Goal: Task Accomplishment & Management: Complete application form

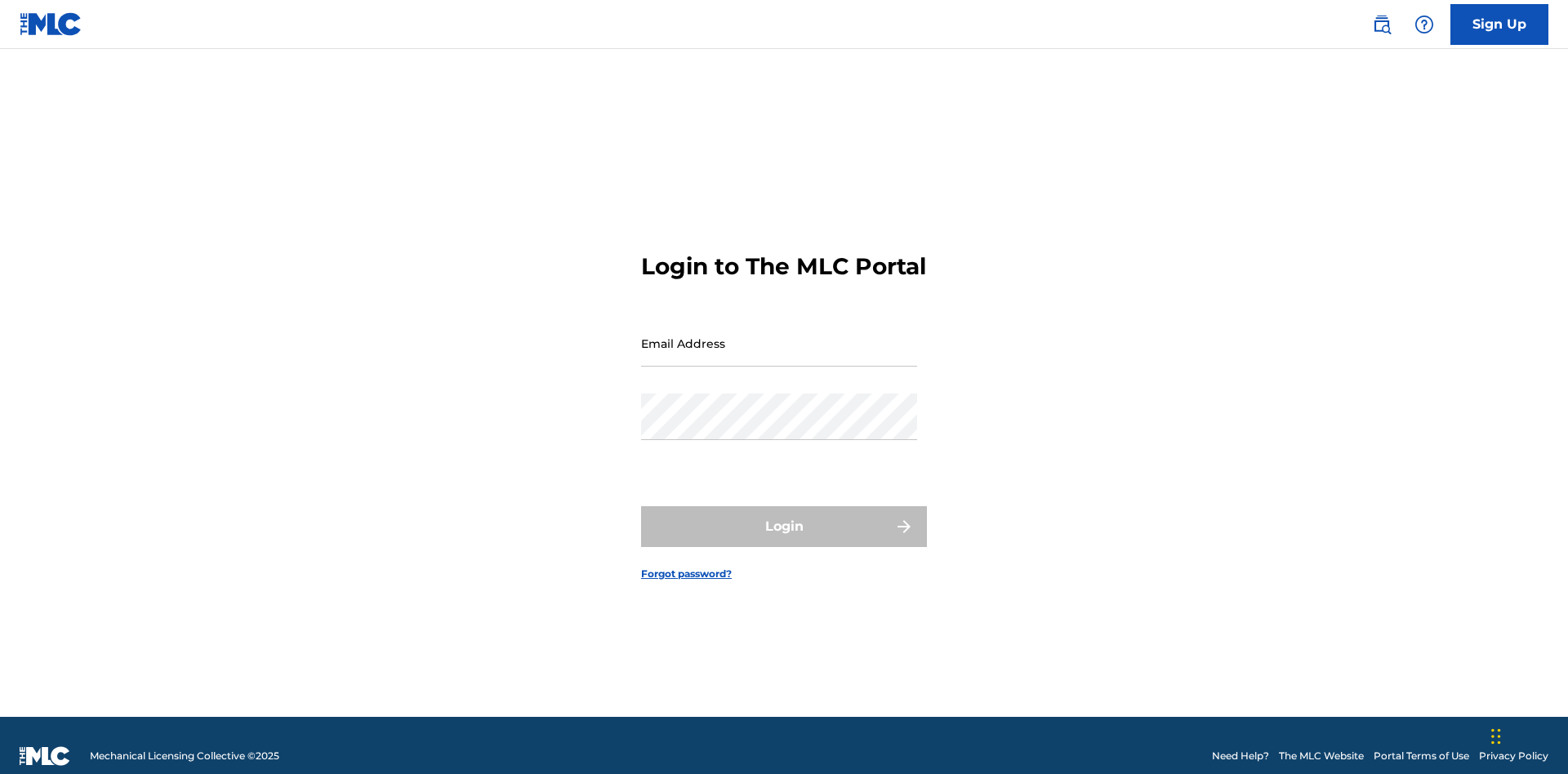
scroll to position [21, 0]
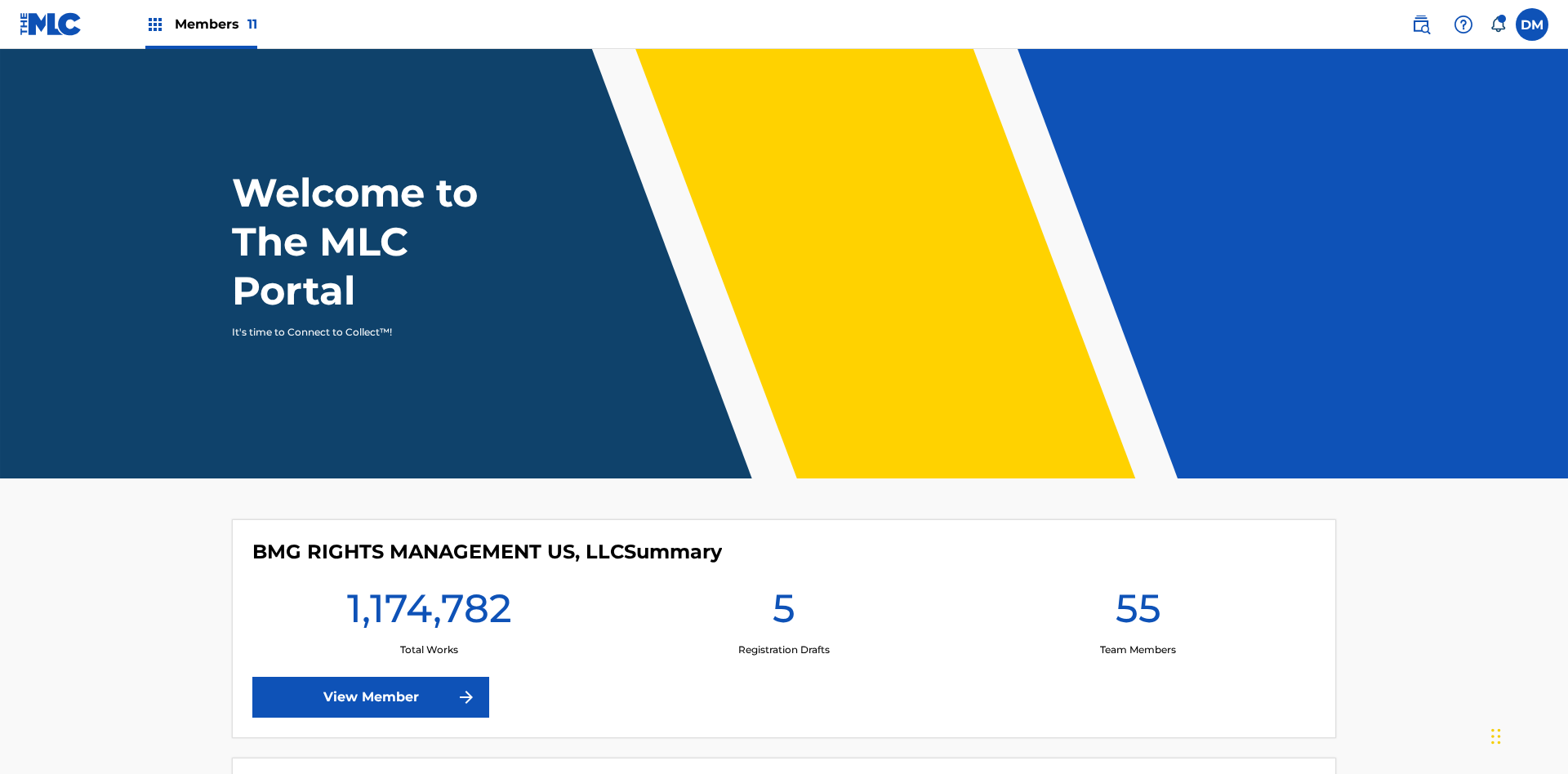
click at [1532, 23] on label at bounding box center [1532, 24] width 33 height 33
click at [1532, 24] on input "DM Duke McTesterson duke.mctesterson@gmail.com Notification Preferences Profile…" at bounding box center [1532, 24] width 0 height 0
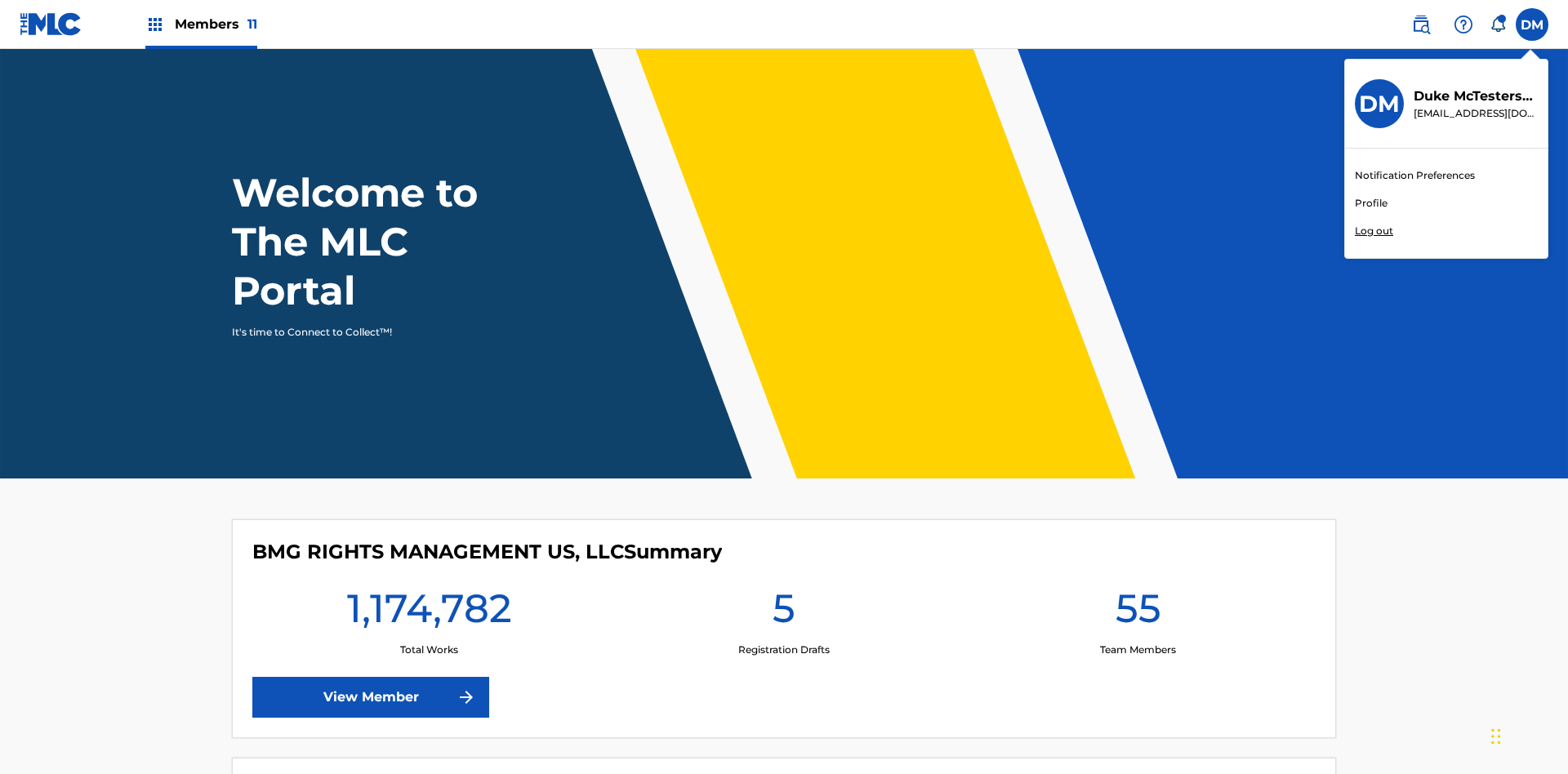
click at [1370, 203] on link "Profile" at bounding box center [1370, 203] width 33 height 15
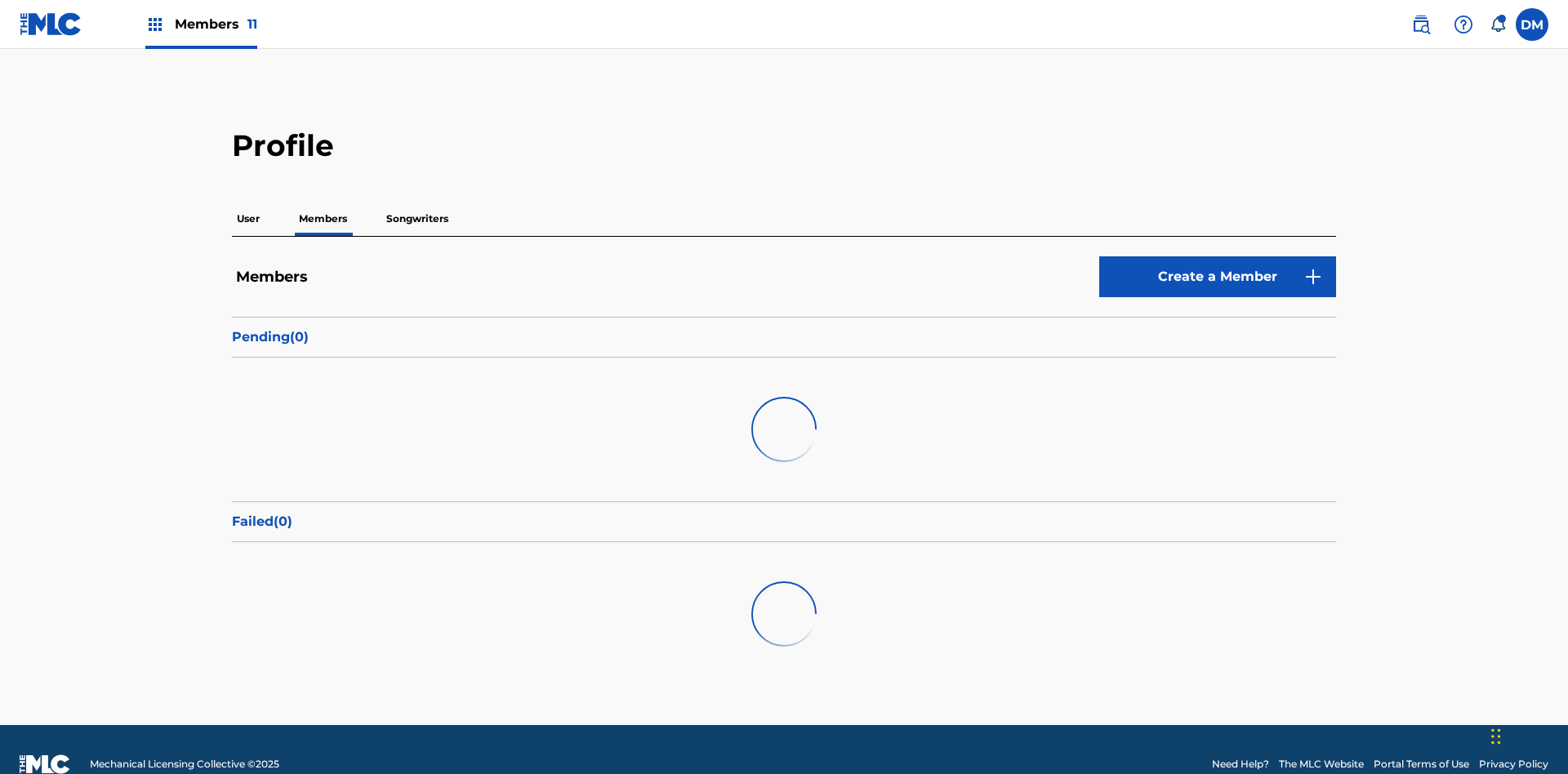
click at [1218, 256] on link "Create a Member" at bounding box center [1217, 277] width 237 height 41
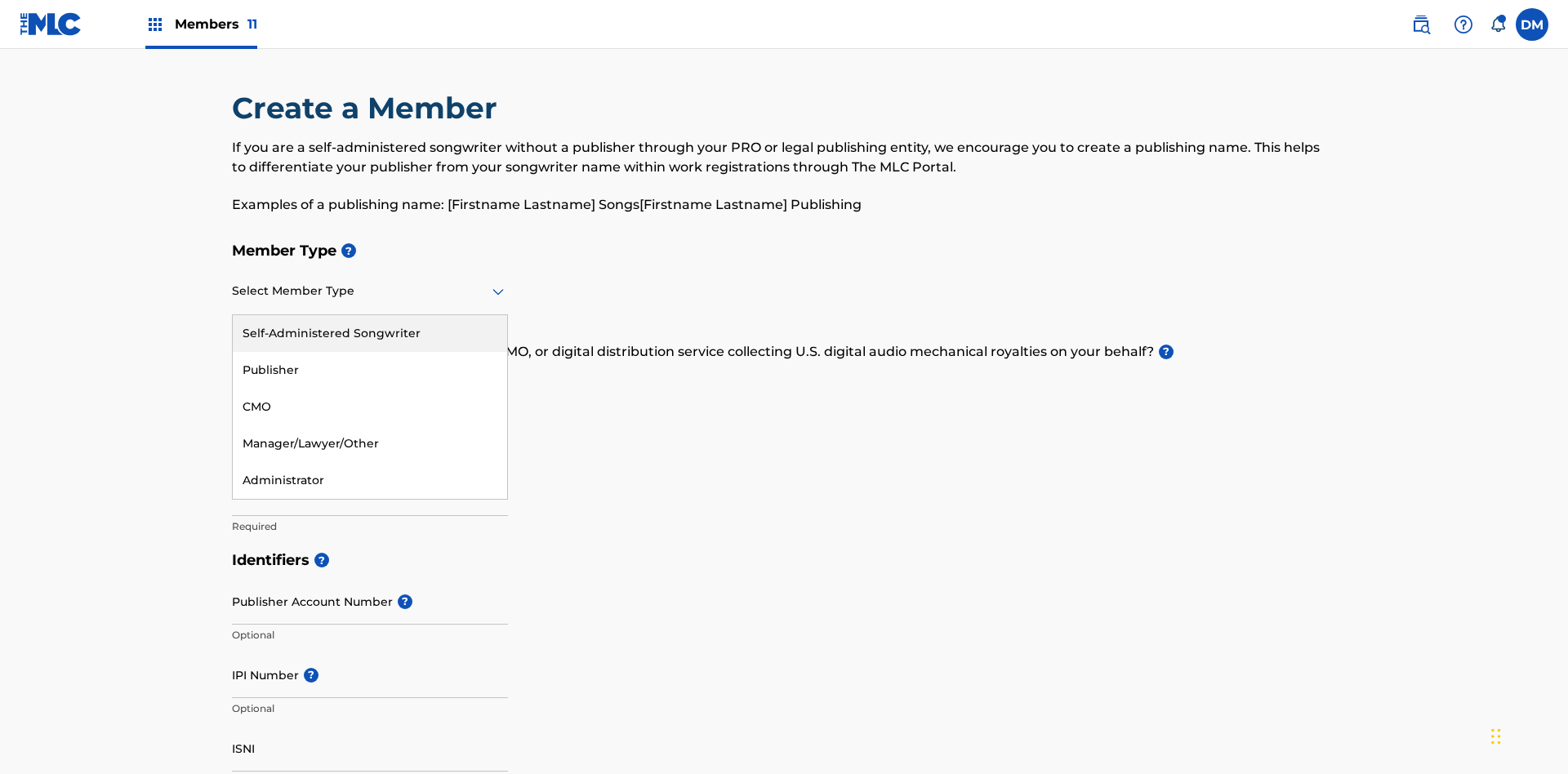
click at [370, 352] on div "Publisher" at bounding box center [370, 371] width 274 height 37
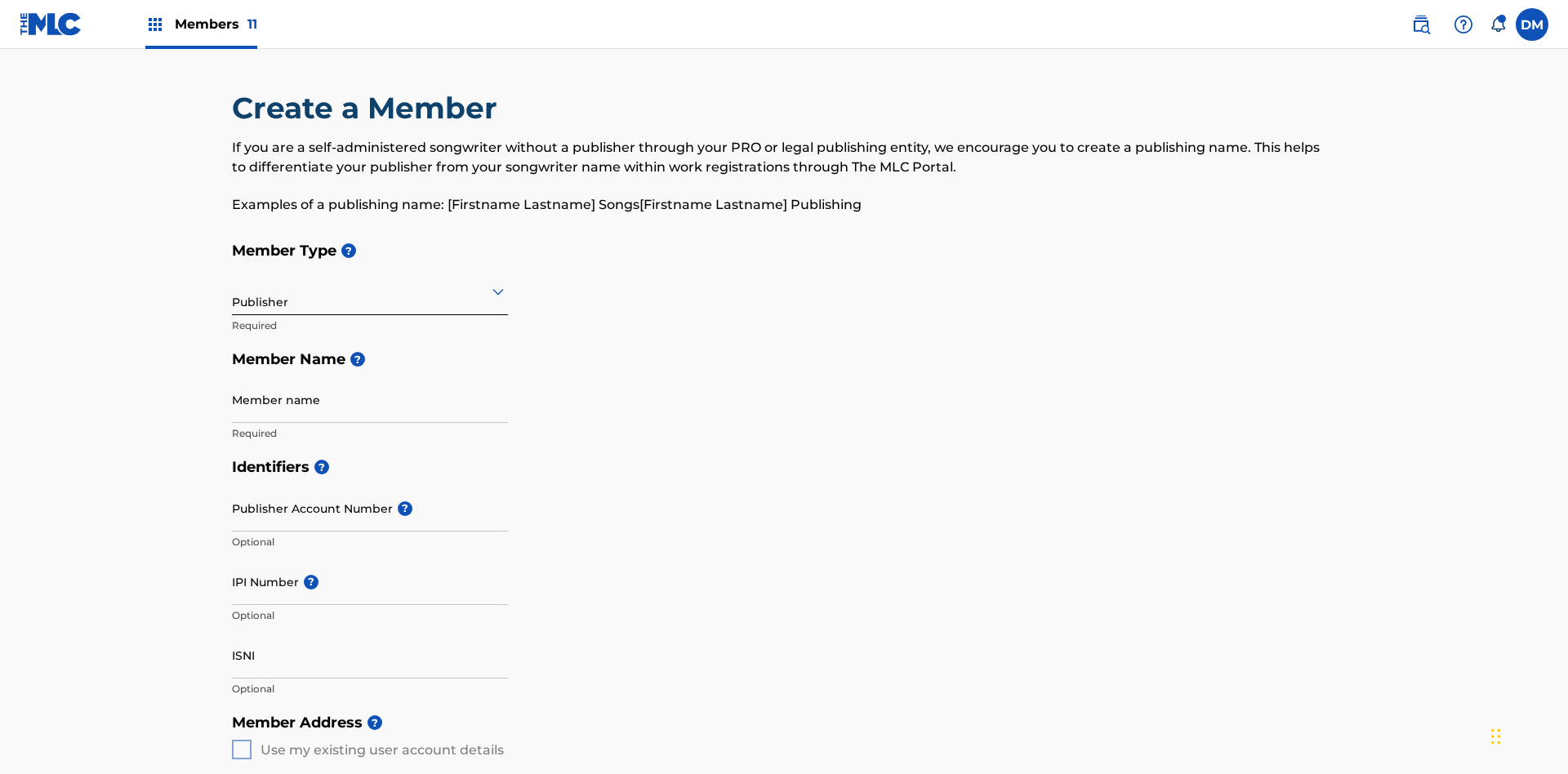
click at [233, 282] on input "text" at bounding box center [234, 291] width 4 height 17
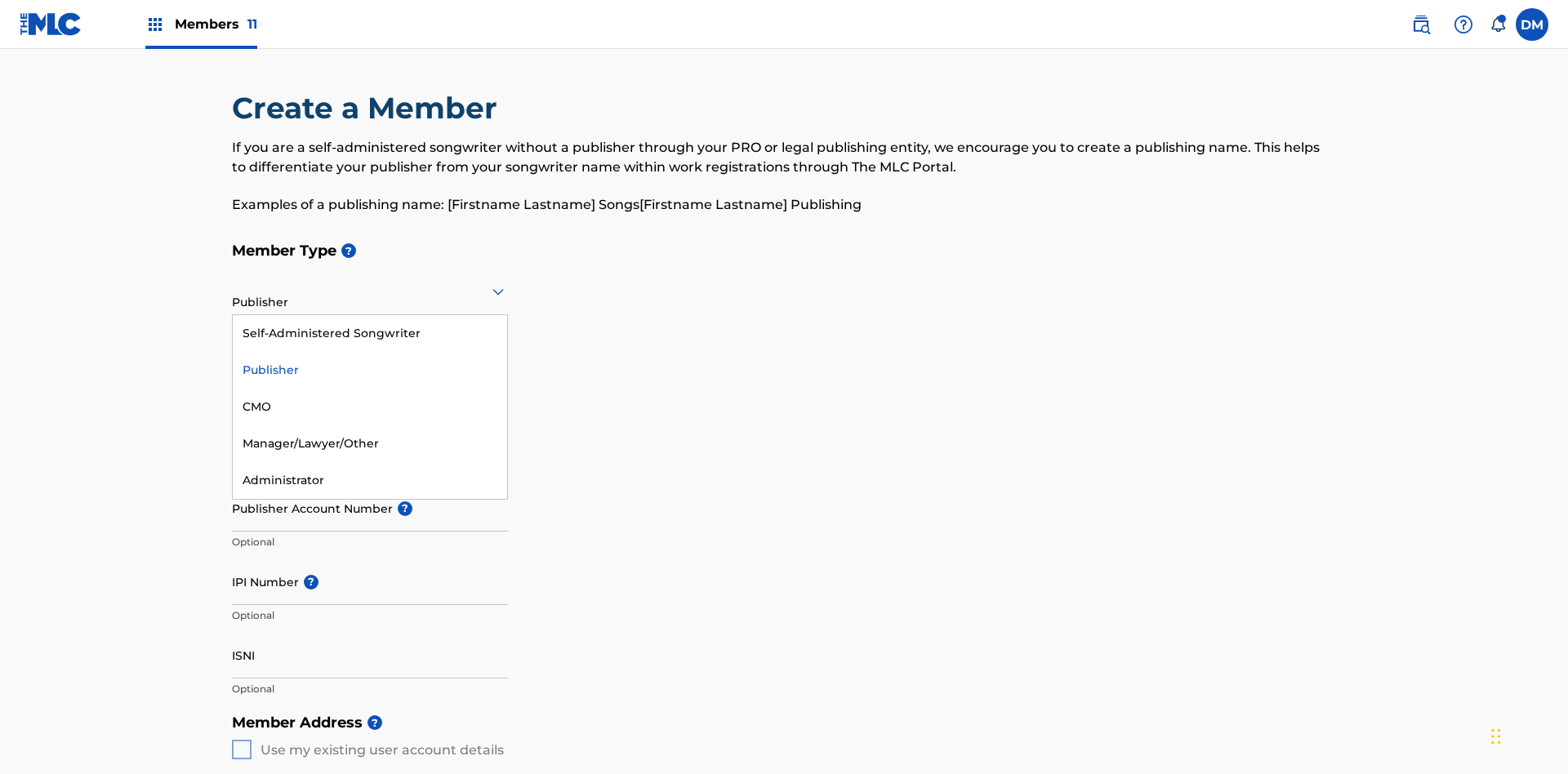
click at [370, 388] on div "CMO" at bounding box center [370, 407] width 274 height 37
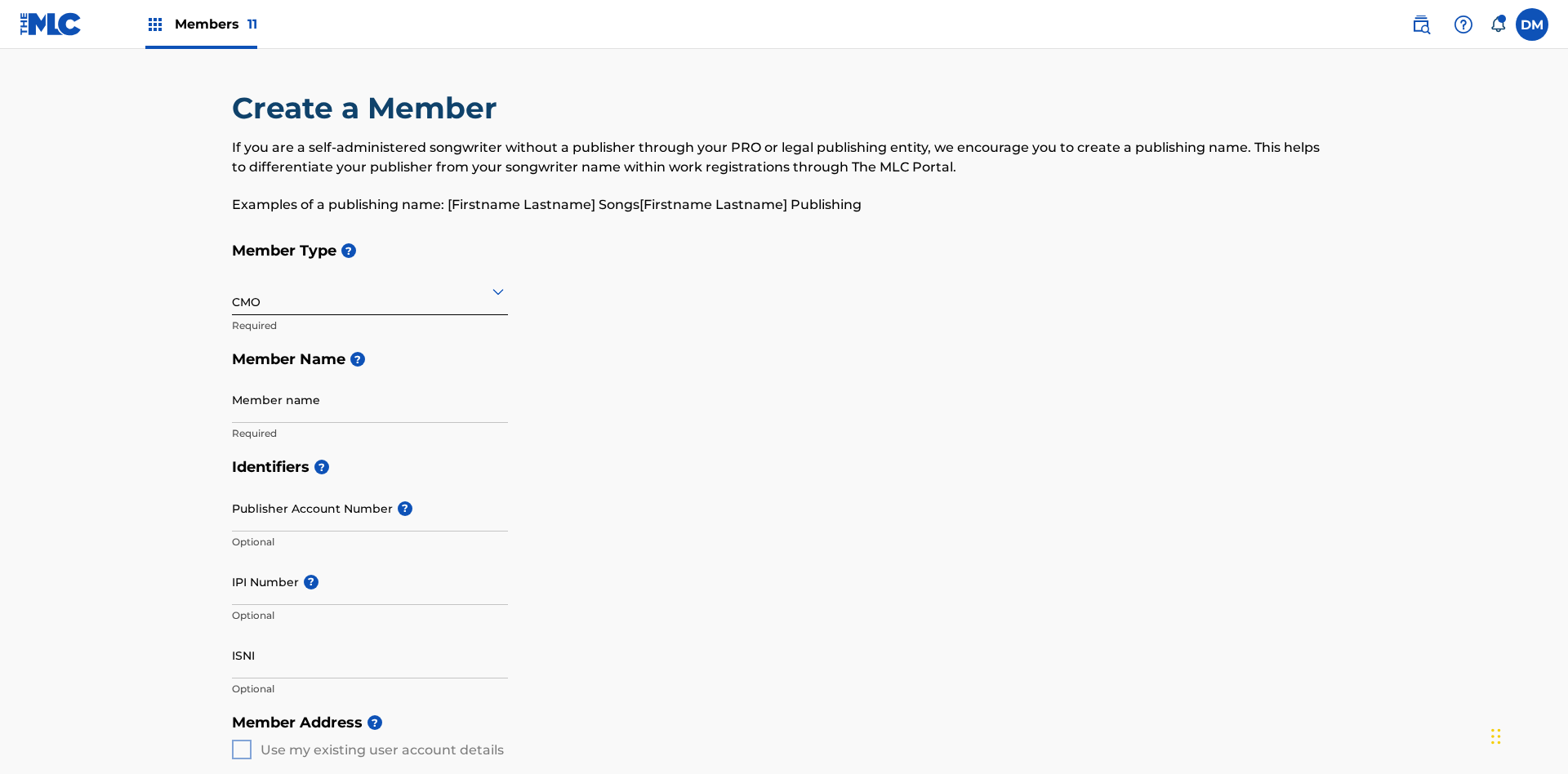
scroll to position [185, 0]
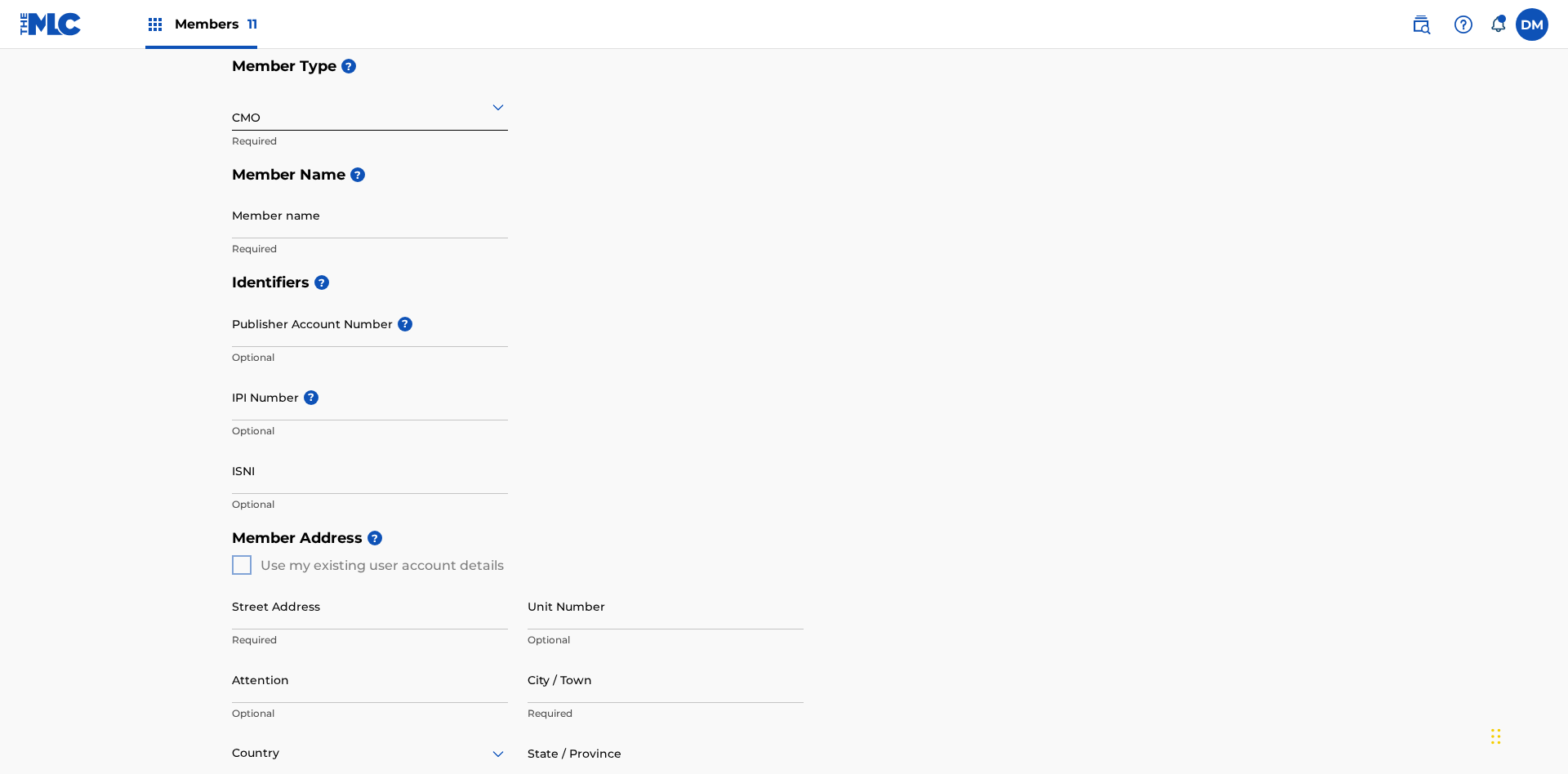
click at [233, 106] on input "text" at bounding box center [234, 106] width 4 height 17
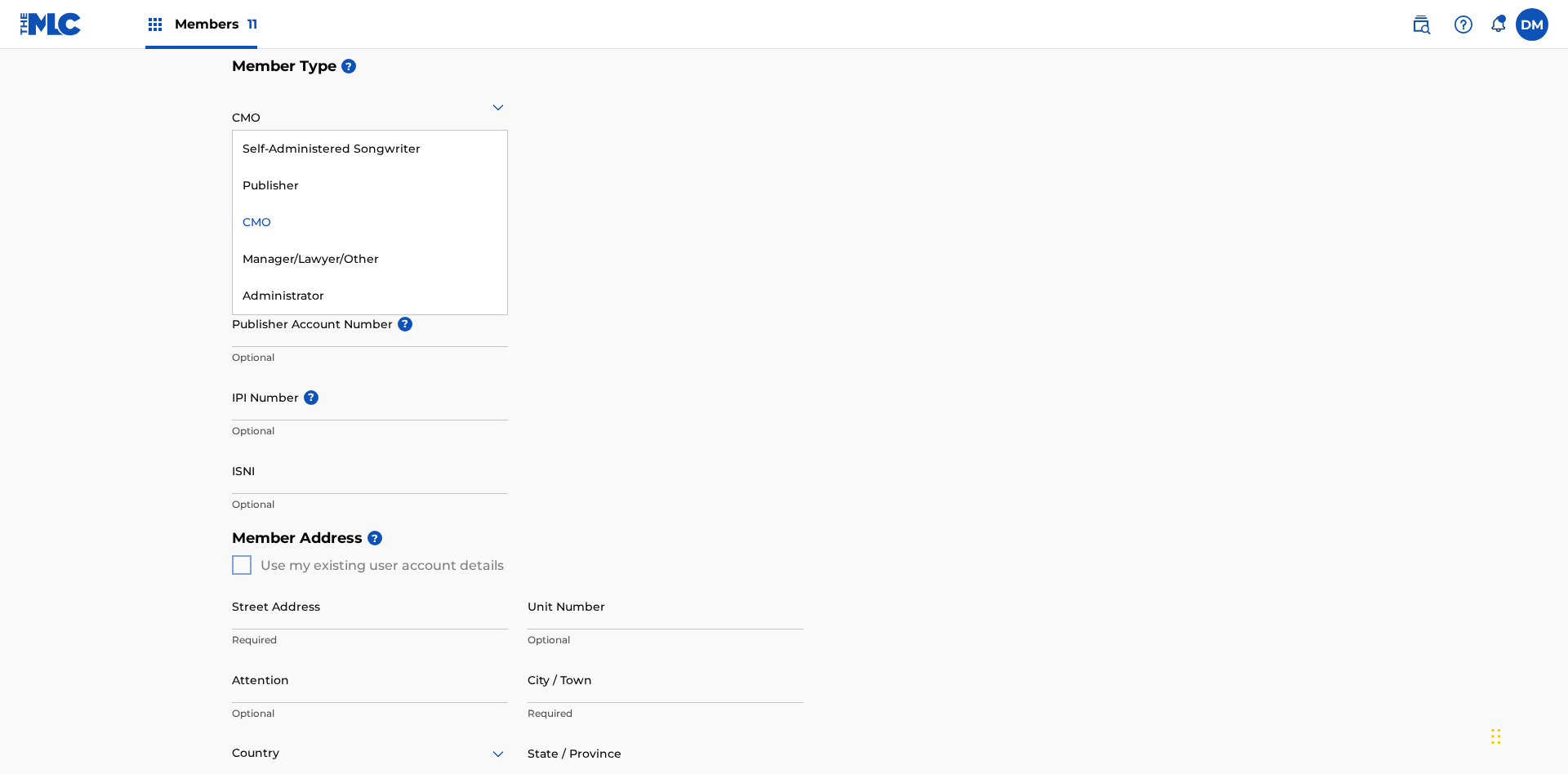
click at [370, 149] on div "Self-Administered Songwriter" at bounding box center [370, 150] width 274 height 37
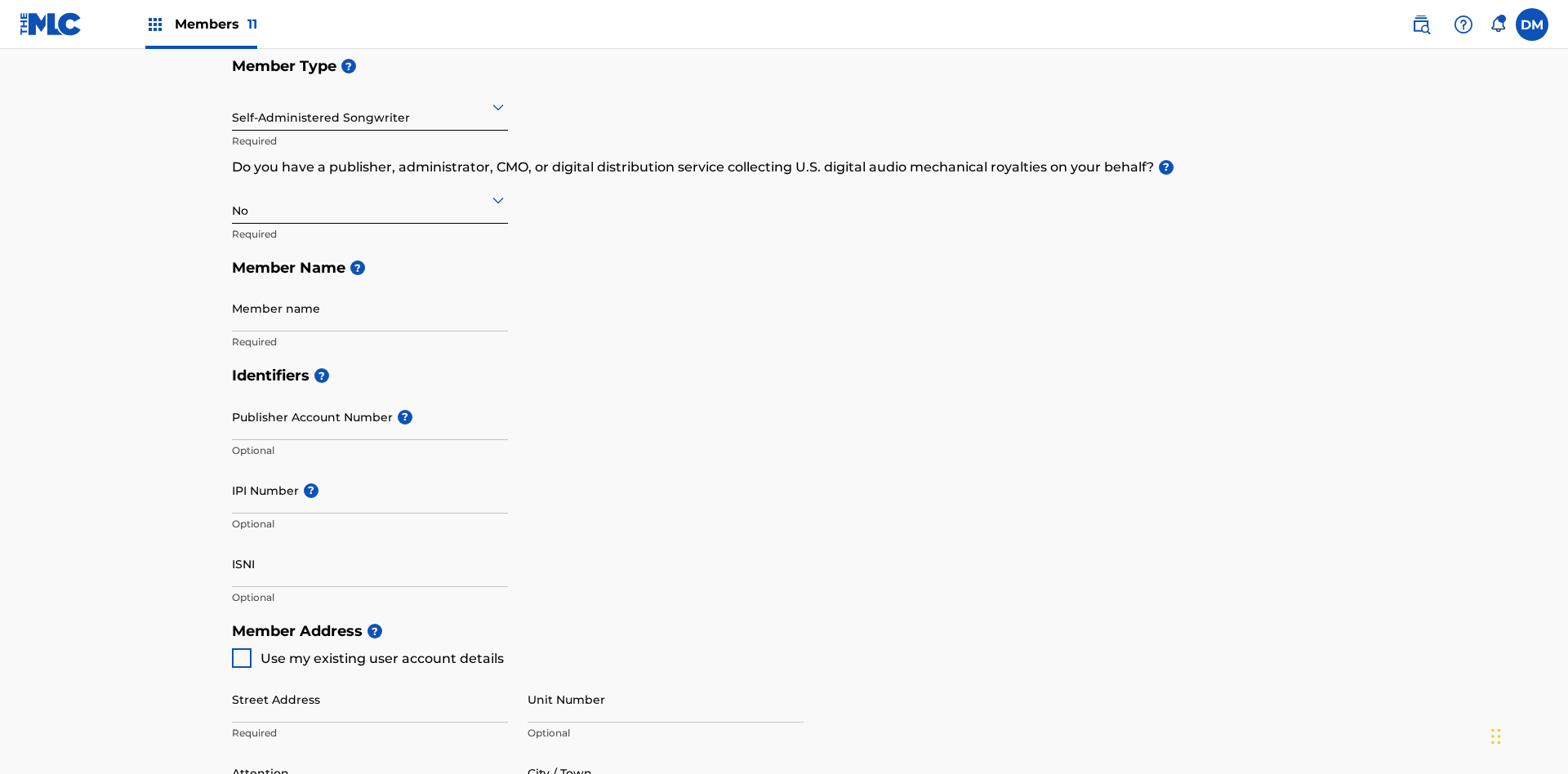
click at [233, 106] on input "text" at bounding box center [234, 106] width 4 height 17
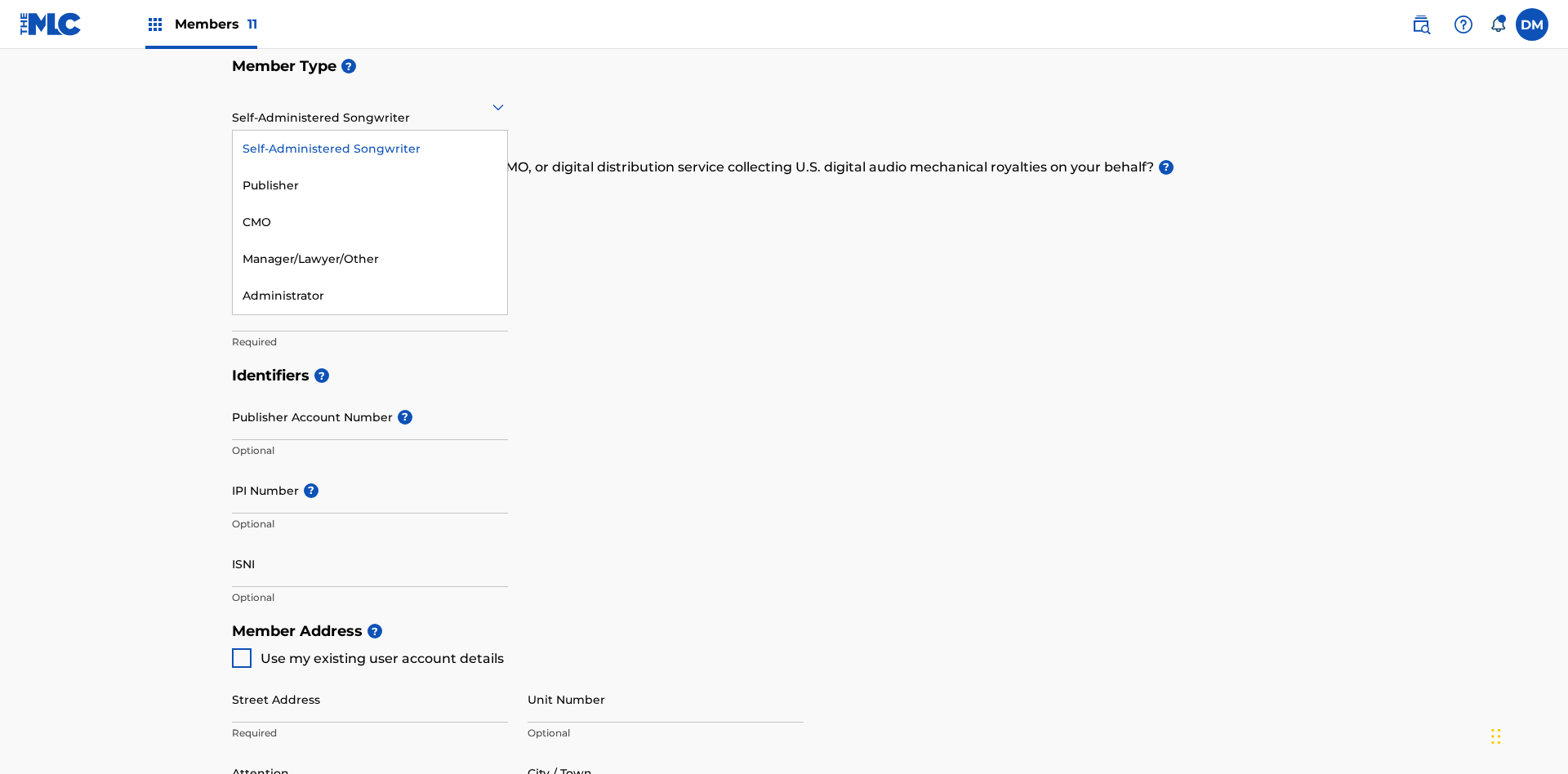
click at [370, 259] on div "Manager/Lawyer/Other" at bounding box center [370, 259] width 274 height 37
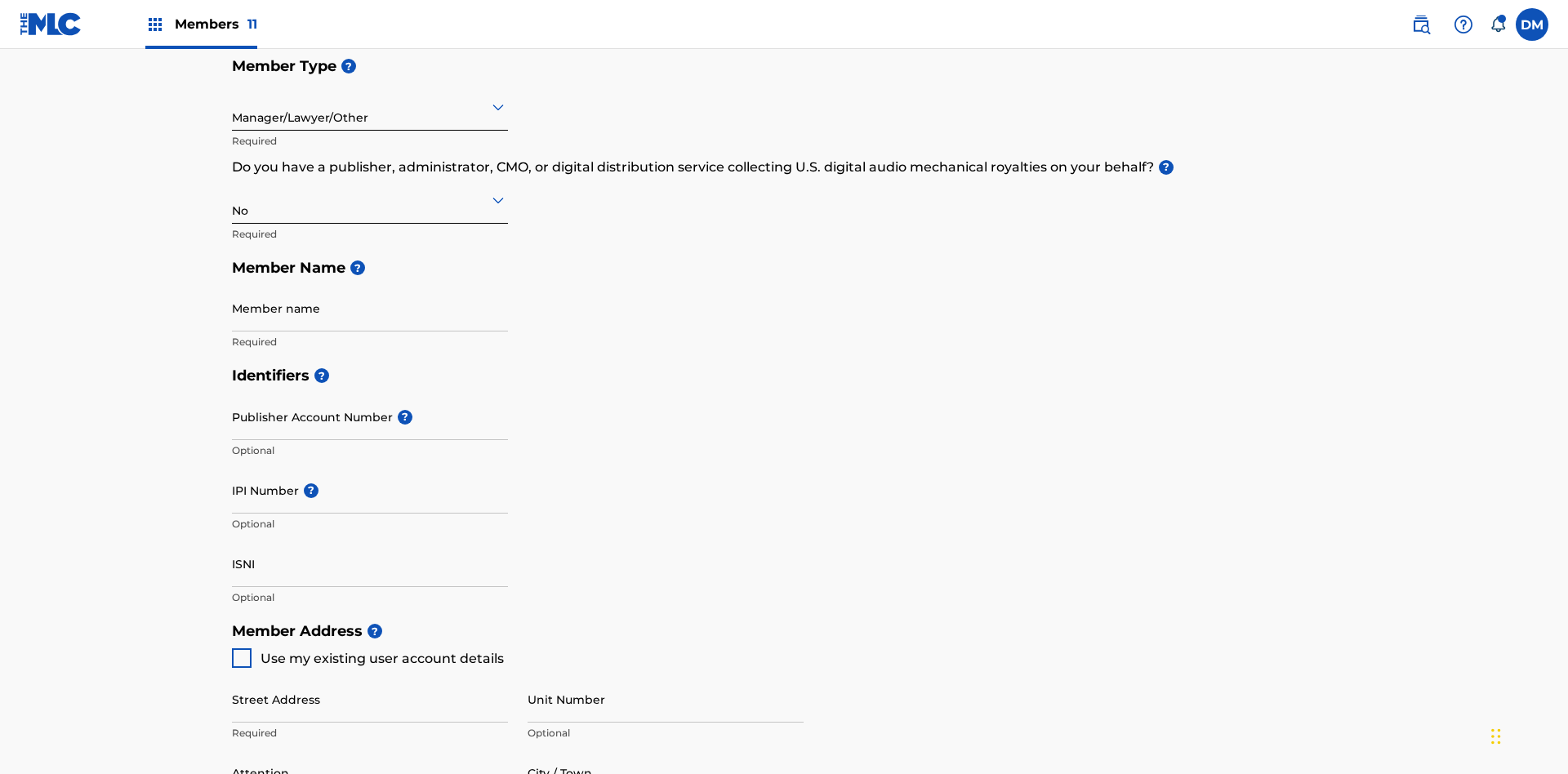
click at [233, 191] on input "text" at bounding box center [234, 200] width 4 height 17
click at [370, 224] on div "Yes" at bounding box center [370, 243] width 274 height 37
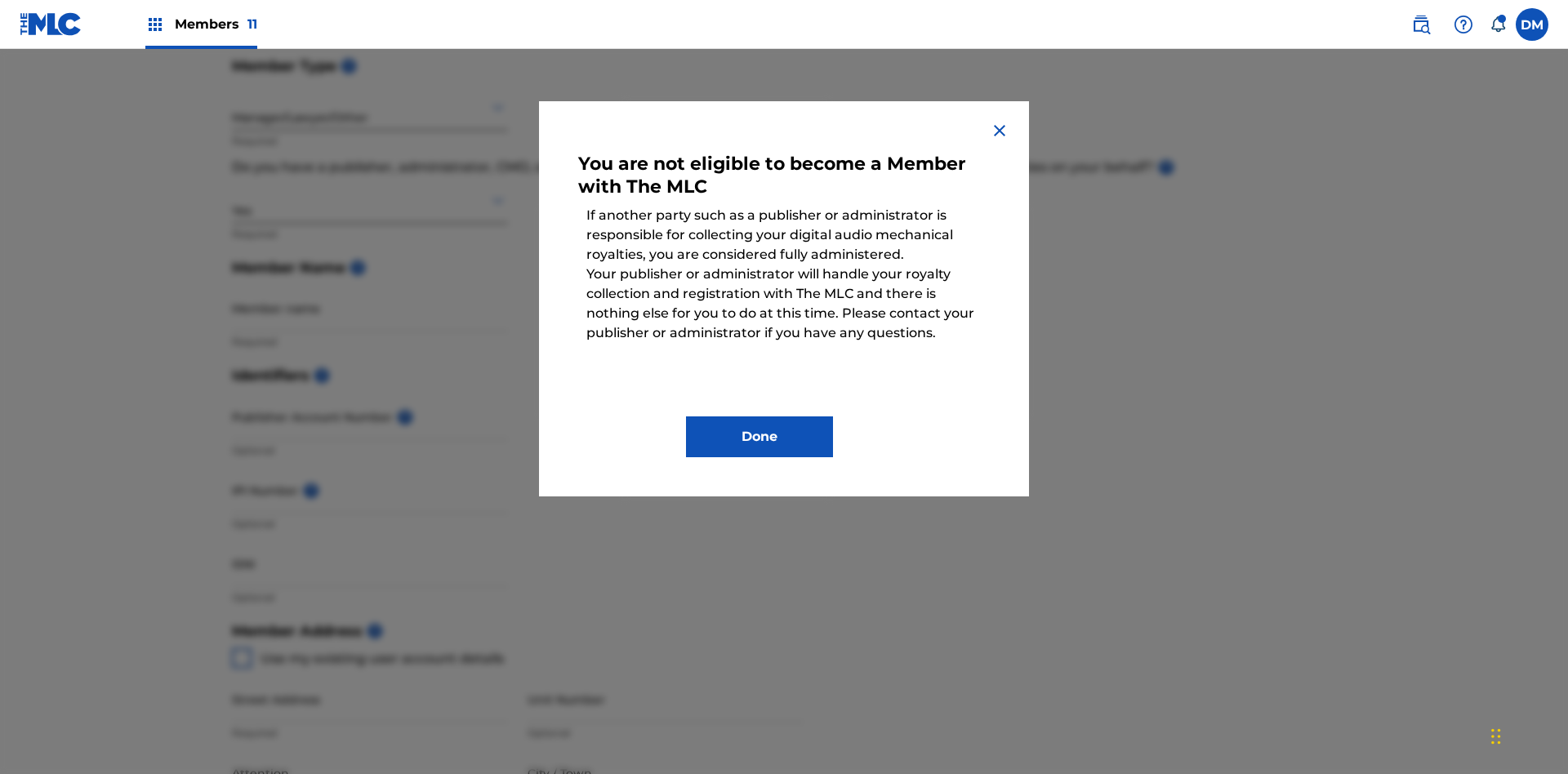
click at [760, 437] on button "Done" at bounding box center [759, 437] width 147 height 41
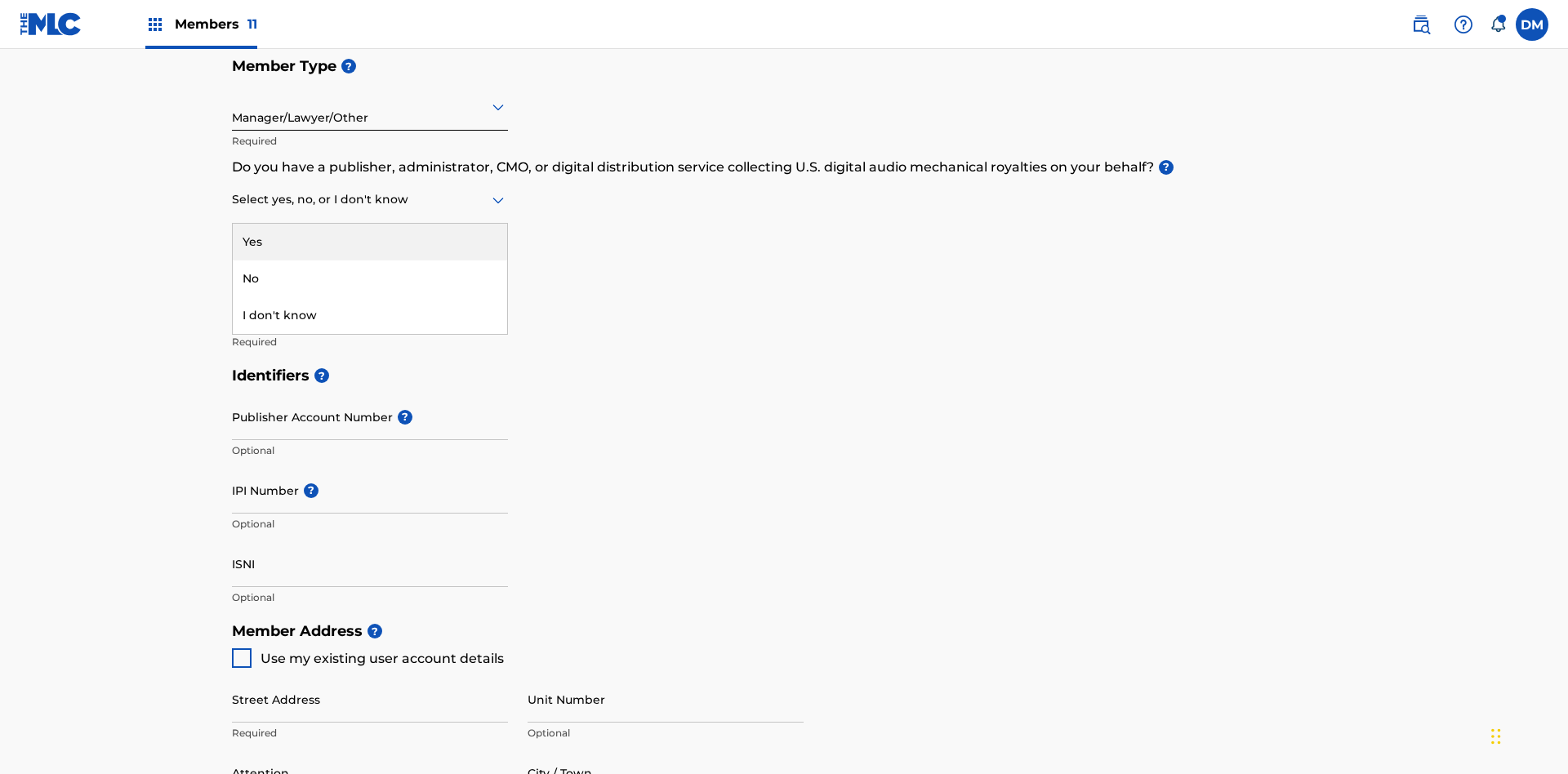
click at [370, 297] on div "I don't know" at bounding box center [370, 316] width 274 height 37
click at [233, 191] on input "text" at bounding box center [234, 200] width 4 height 17
click at [370, 260] on div "No" at bounding box center [370, 279] width 274 height 37
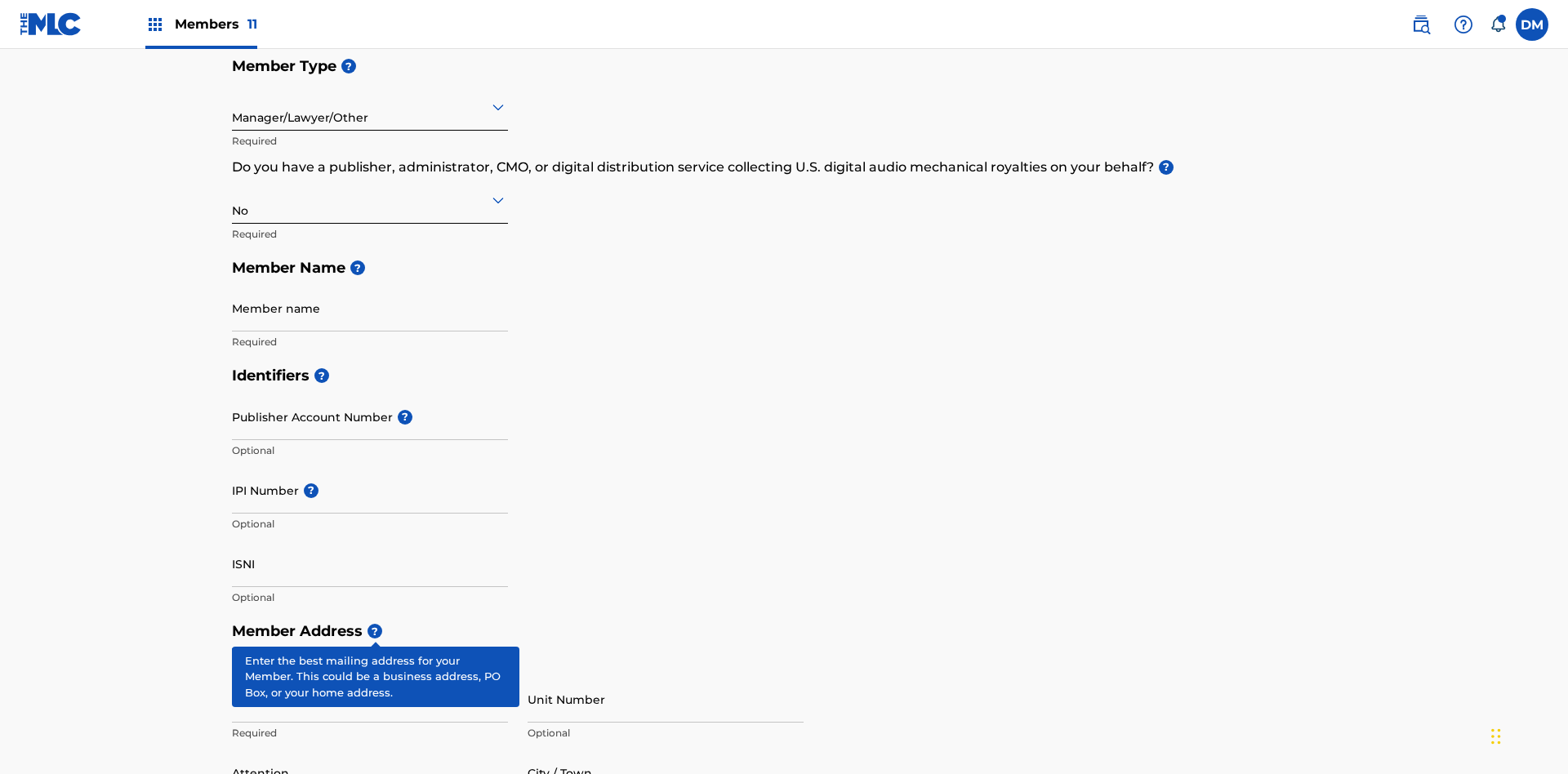
click at [370, 285] on input "Member name" at bounding box center [370, 308] width 276 height 46
type input "Z2025.08.28.05.15.16"
click at [370, 676] on input "Street Address" at bounding box center [370, 700] width 276 height 46
type input "123 Main St"
click at [665, 676] on input "Unit Number" at bounding box center [665, 700] width 276 height 46
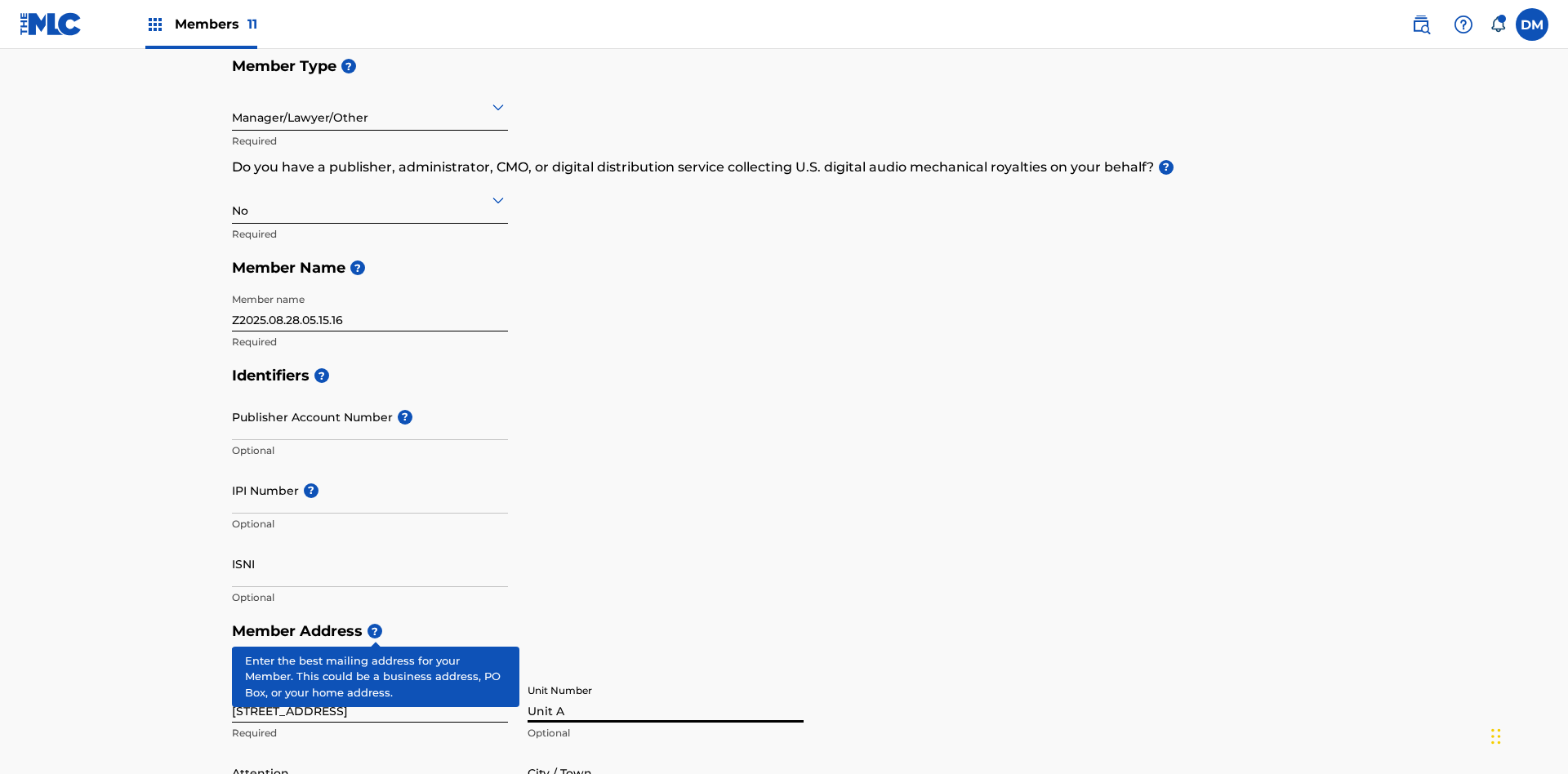
type input "Unit A"
click at [370, 750] on input "Attention" at bounding box center [370, 773] width 276 height 46
type input "Steve"
click at [665, 750] on input "City / Town" at bounding box center [665, 773] width 276 height 46
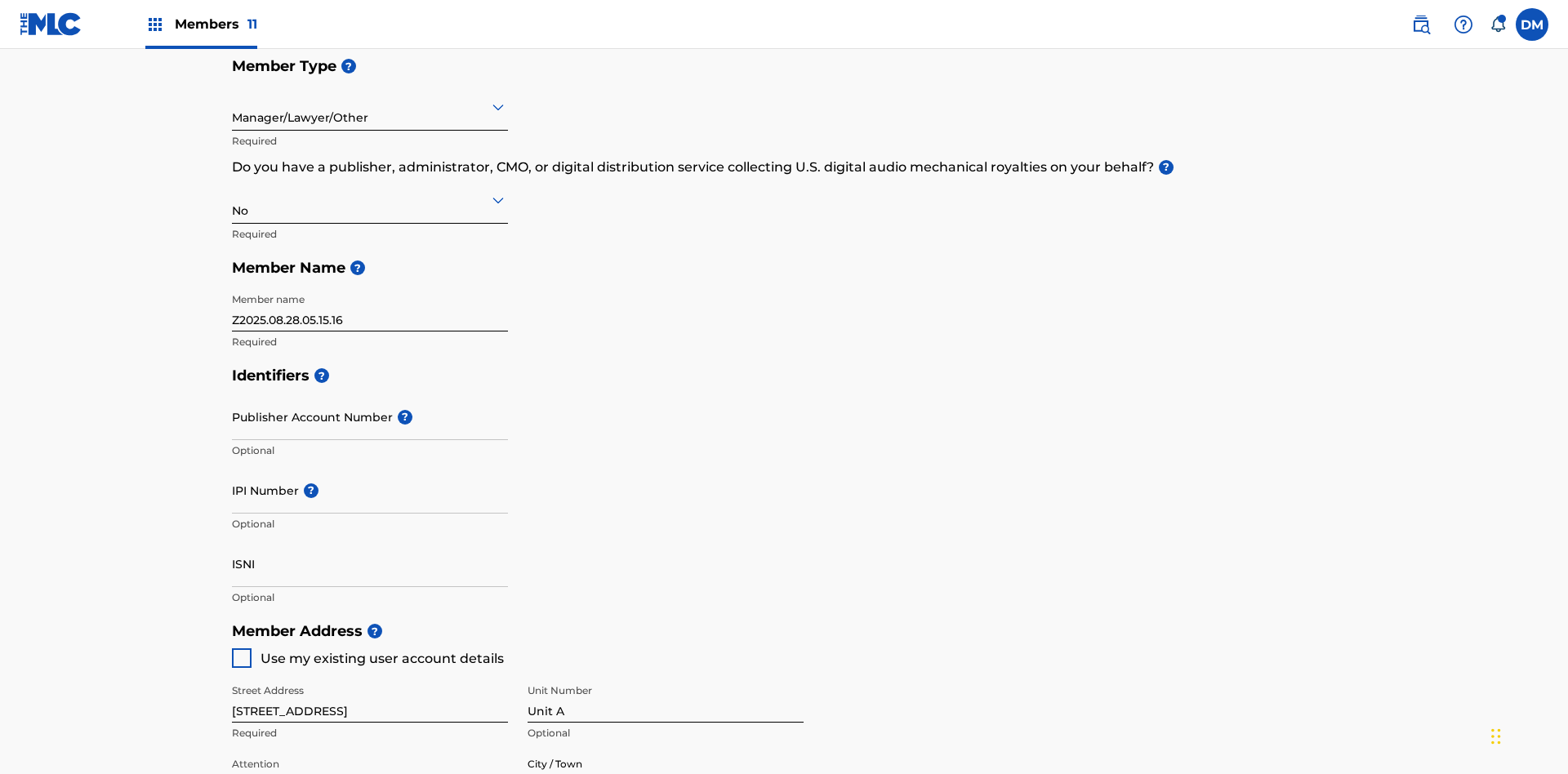
type input "London"
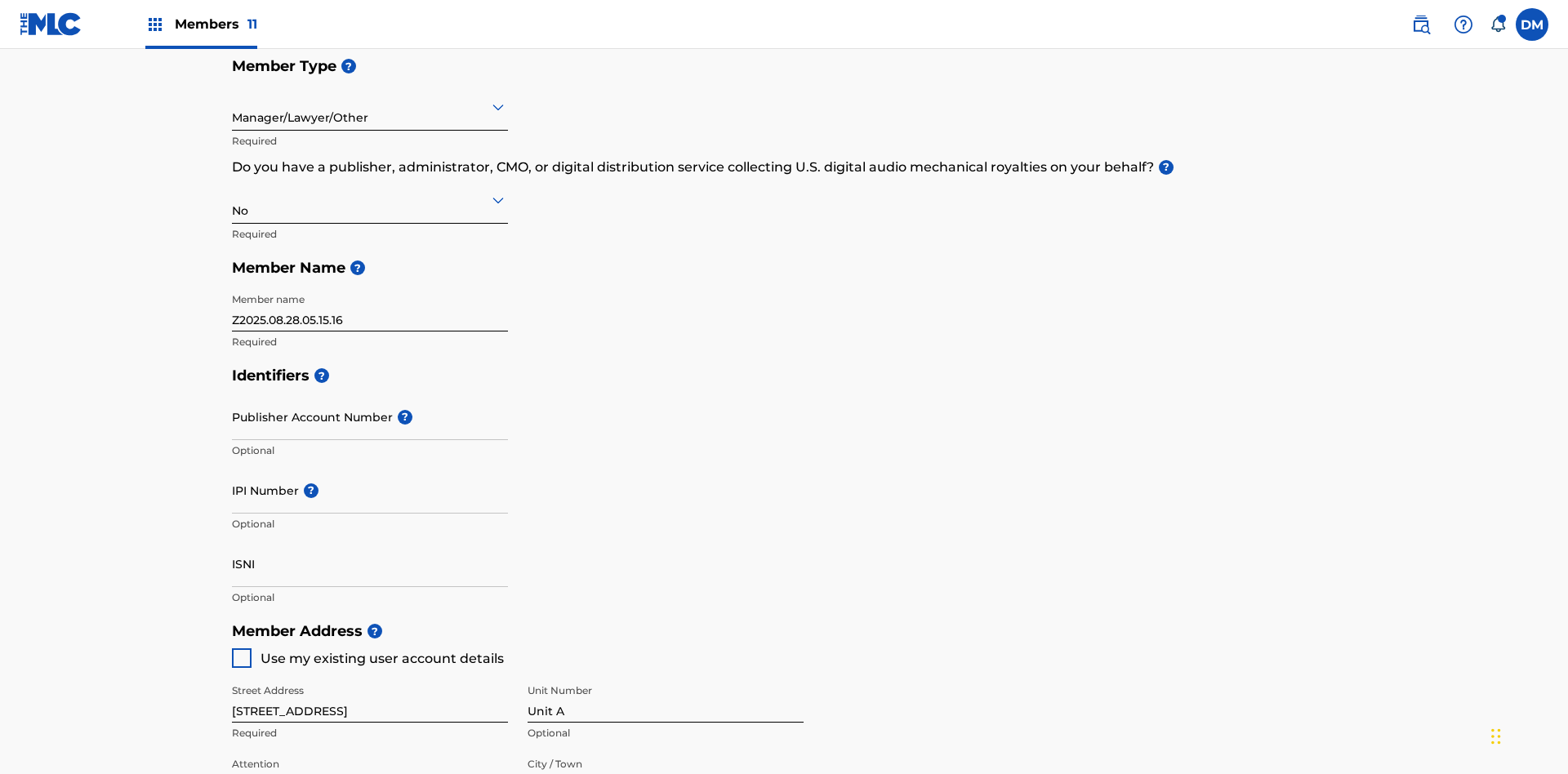
type input "43140"
type input "740"
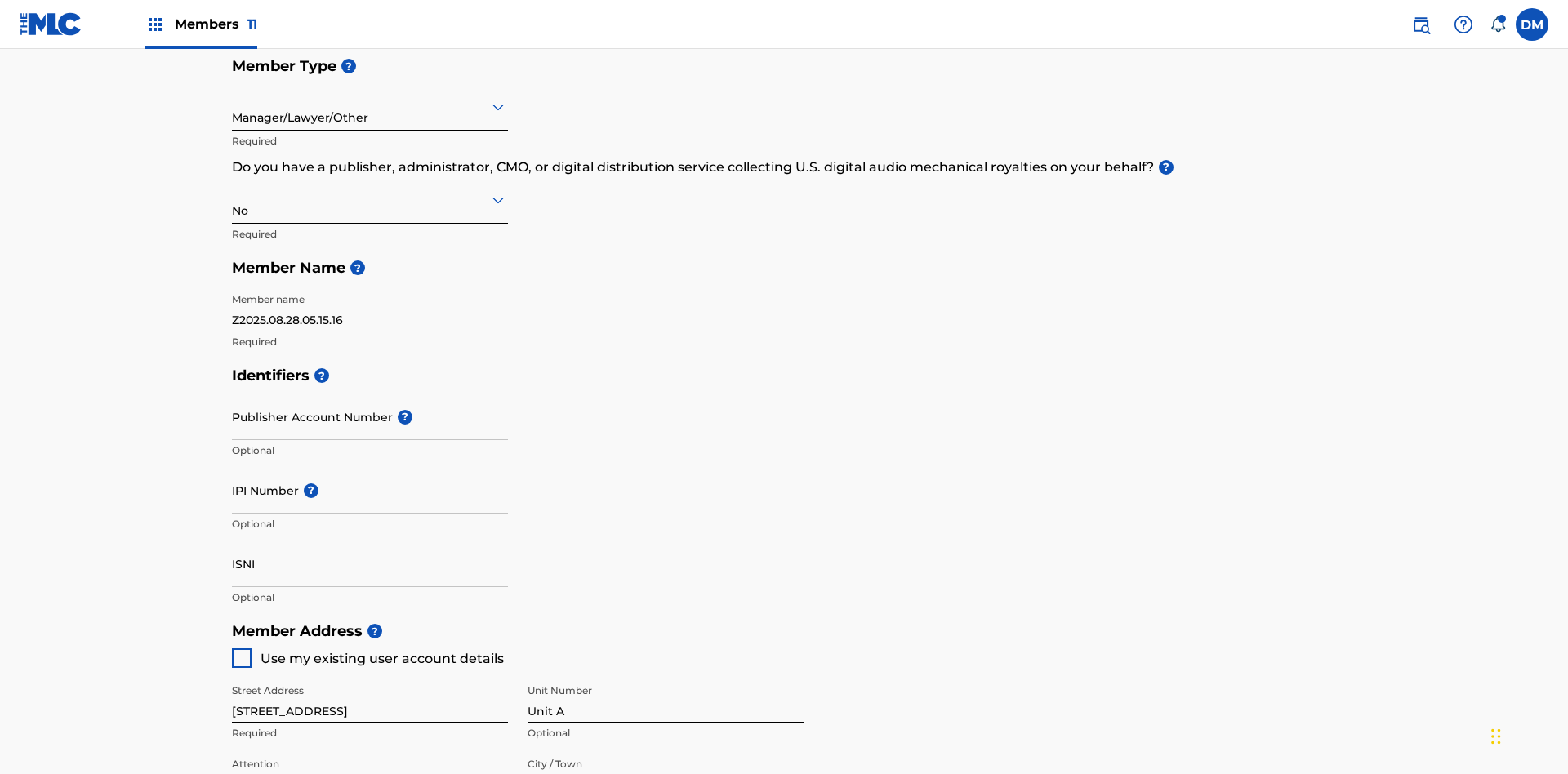
type input "8675309"
type input "SteveMiller@email.com"
click at [370, 394] on input "Publisher Account Number ?" at bounding box center [370, 417] width 276 height 46
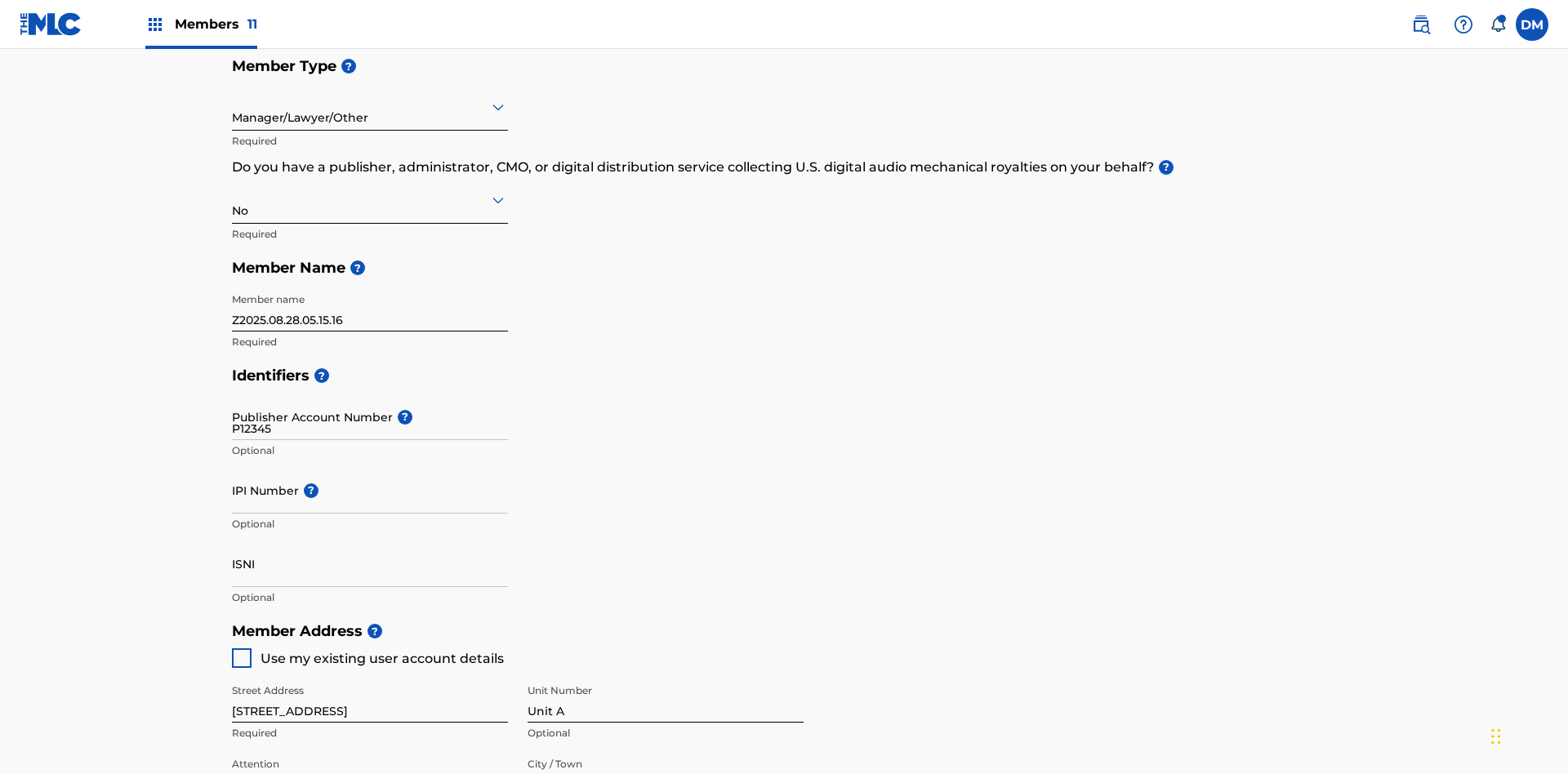
type input "P12345"
click at [370, 467] on input "IPI Number ?" at bounding box center [370, 491] width 276 height 46
click at [370, 541] on input "ISNI" at bounding box center [370, 564] width 276 height 46
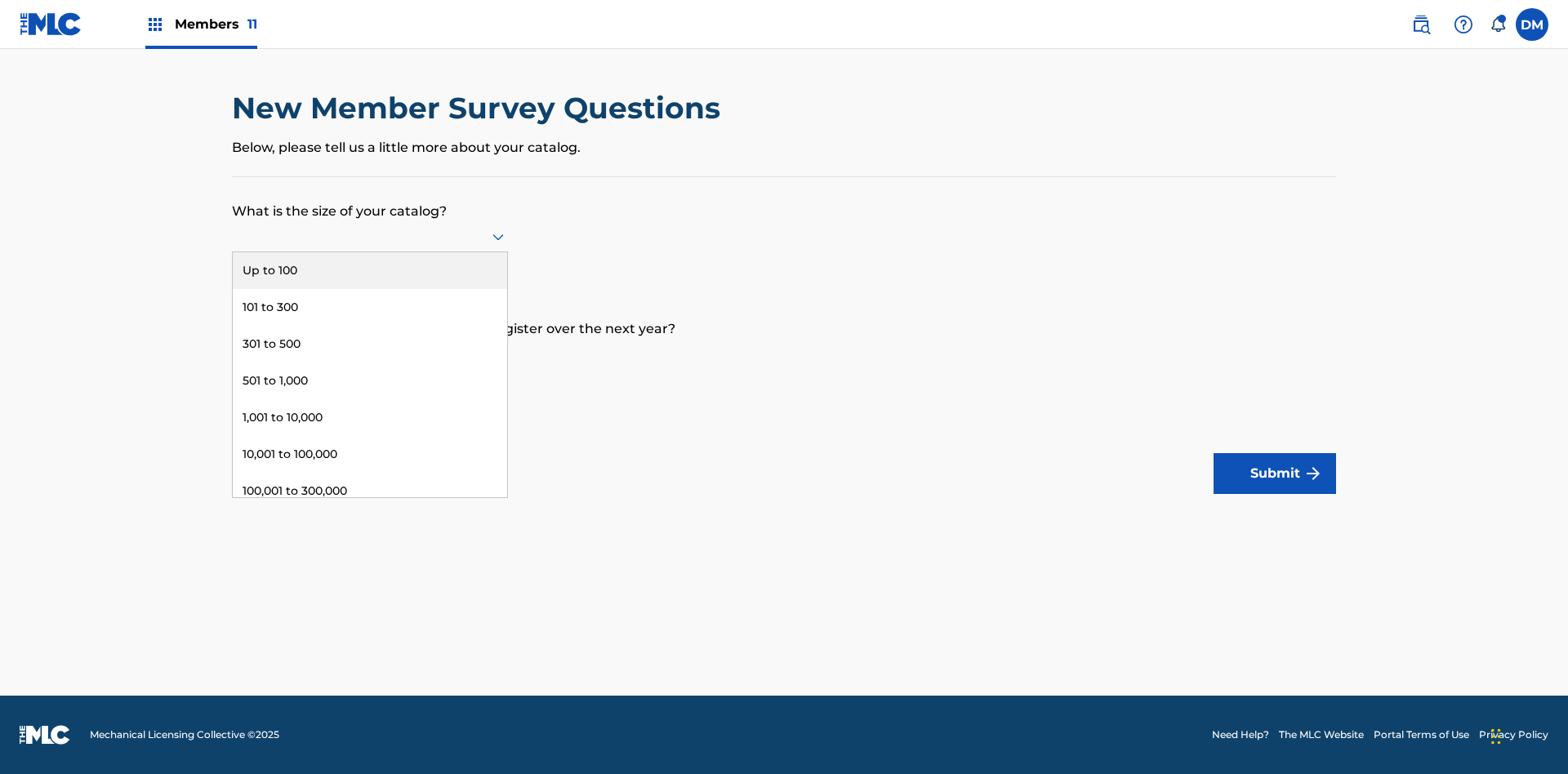
click at [370, 344] on div "301 to 500" at bounding box center [370, 345] width 274 height 37
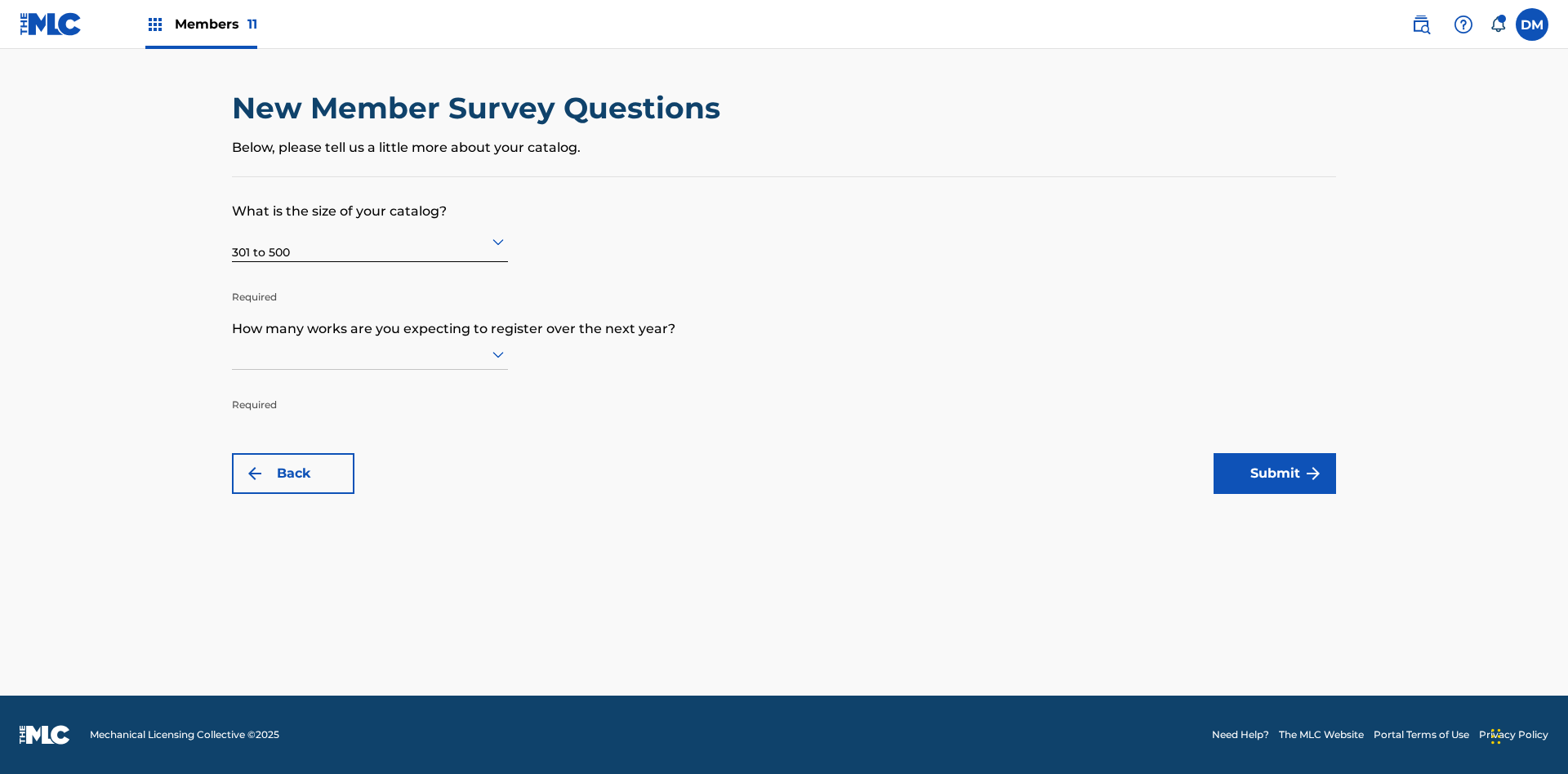
click at [233, 354] on input "text" at bounding box center [234, 354] width 4 height 17
click at [370, 627] on div "301,000 to 500,000" at bounding box center [370, 646] width 274 height 37
click at [1274, 474] on button "Submit" at bounding box center [1274, 474] width 123 height 41
